Goal: Ask a question

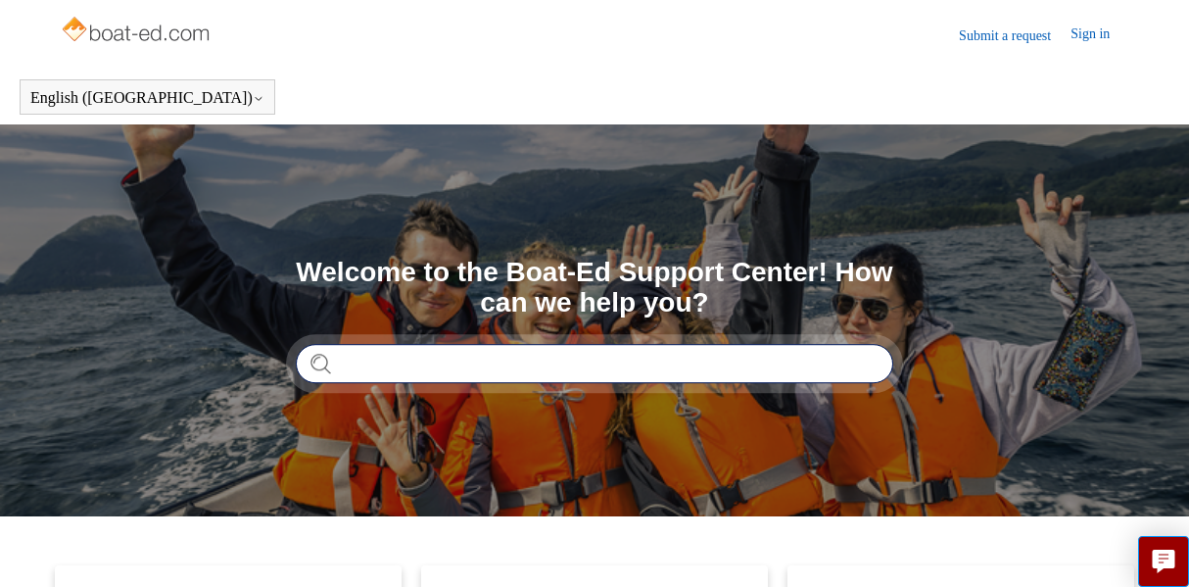
click at [565, 365] on input "Search" at bounding box center [594, 363] width 597 height 39
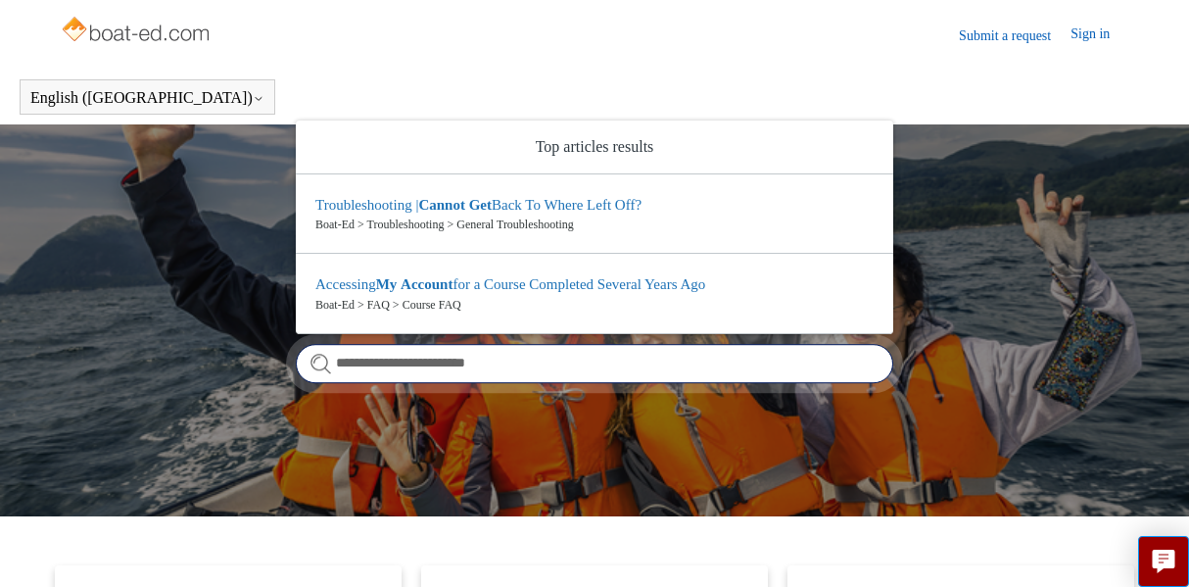
type input "**********"
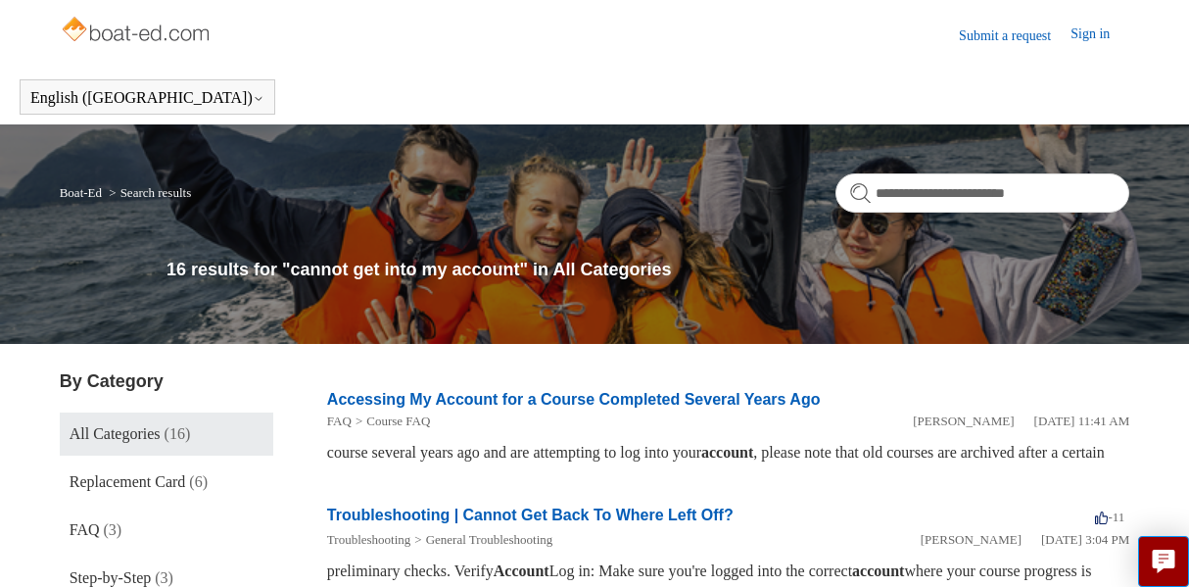
click at [552, 396] on link "Accessing My Account for a Course Completed Several Years Ago" at bounding box center [574, 399] width 494 height 17
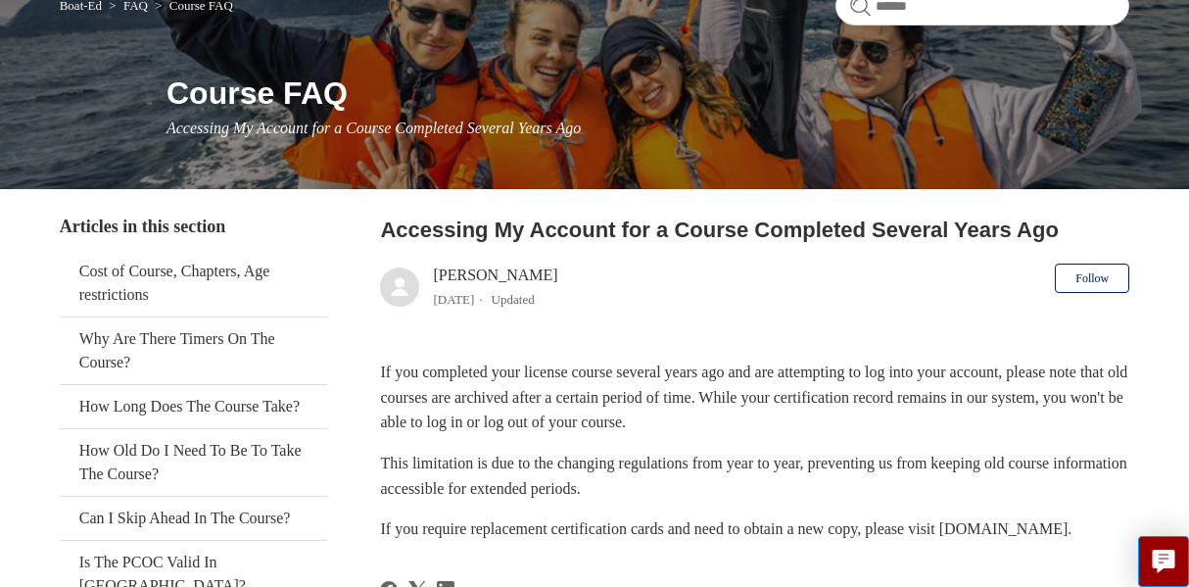
scroll to position [196, 0]
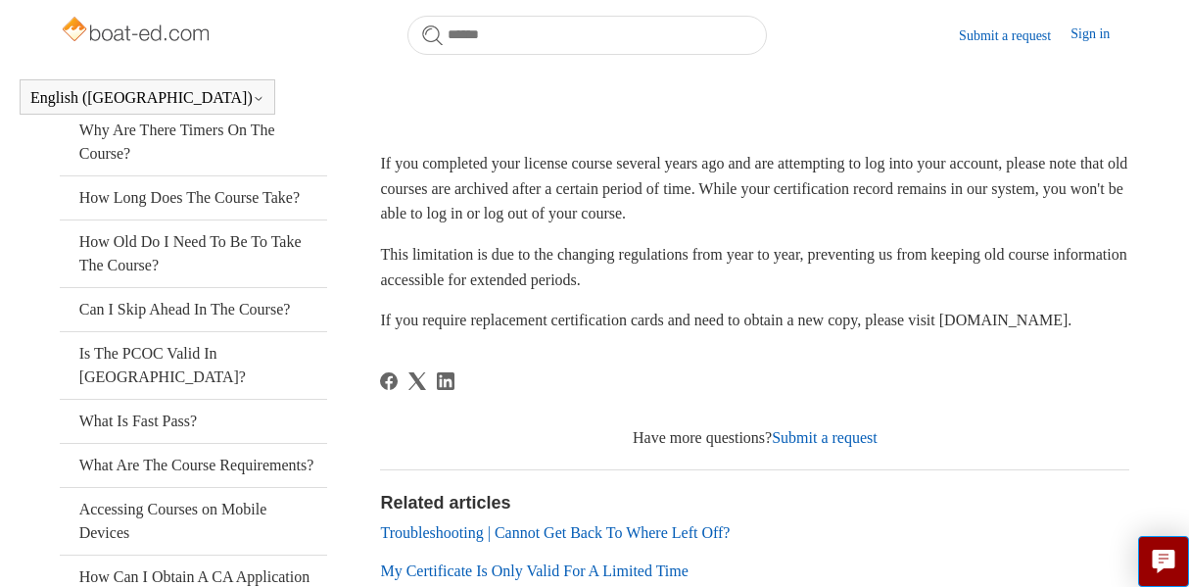
drag, startPoint x: 380, startPoint y: 350, endPoint x: 533, endPoint y: 347, distance: 152.8
click at [533, 333] on p "If you require replacement certification cards and need to obtain a new copy, p…" at bounding box center [754, 320] width 749 height 25
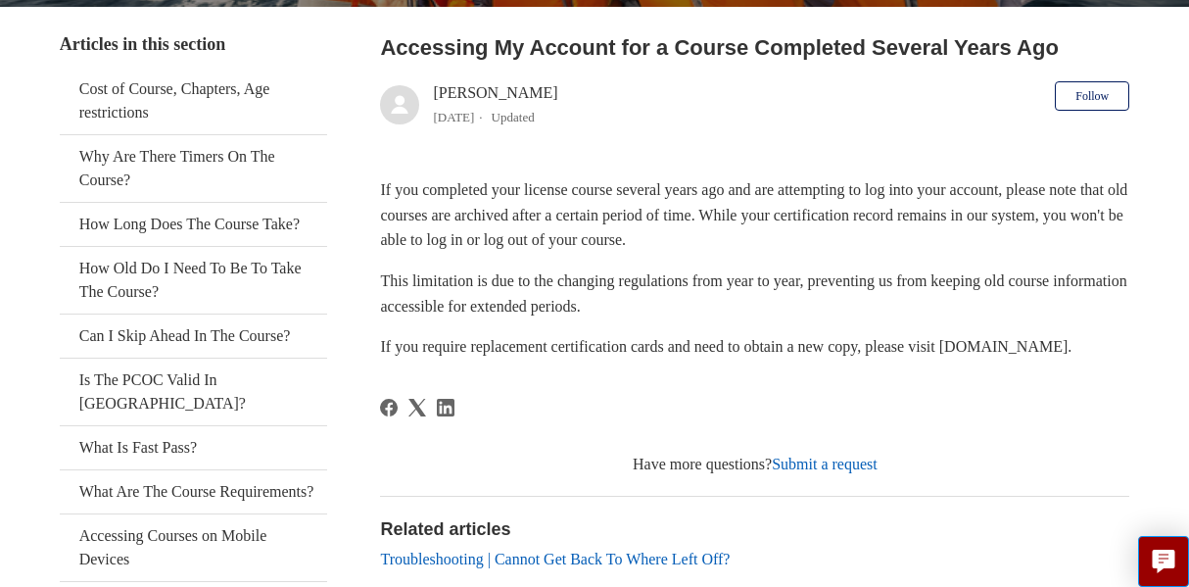
copy p "[DOMAIN_NAME]"
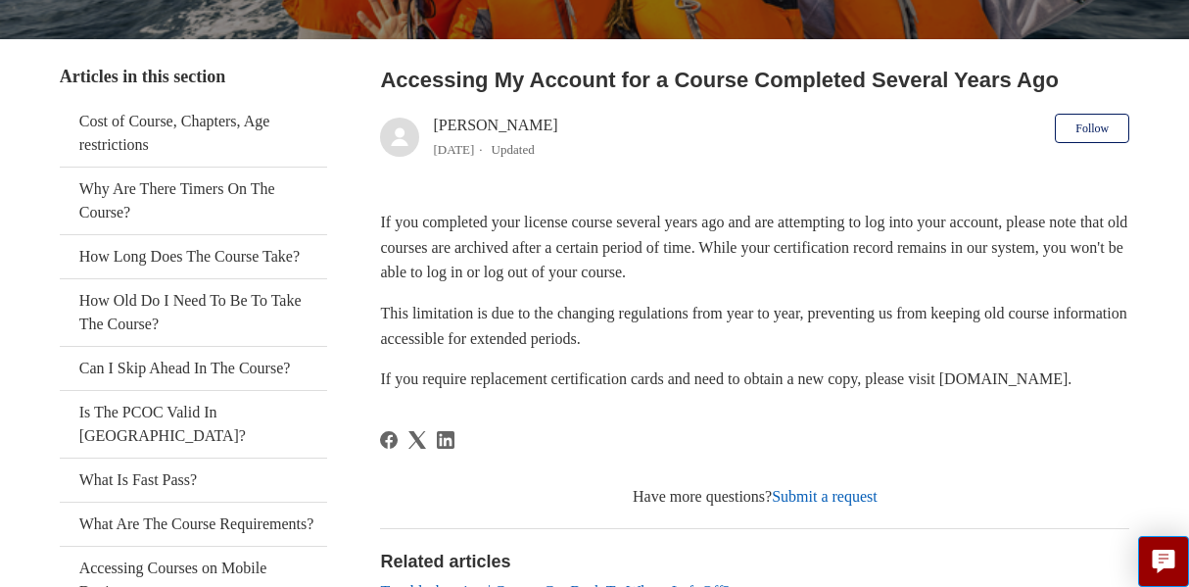
scroll to position [337, 0]
